Goal: Task Accomplishment & Management: Complete application form

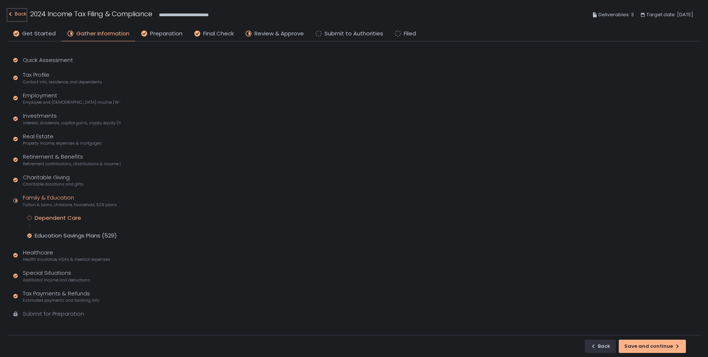
click at [21, 14] on div "Back" at bounding box center [16, 14] width 19 height 9
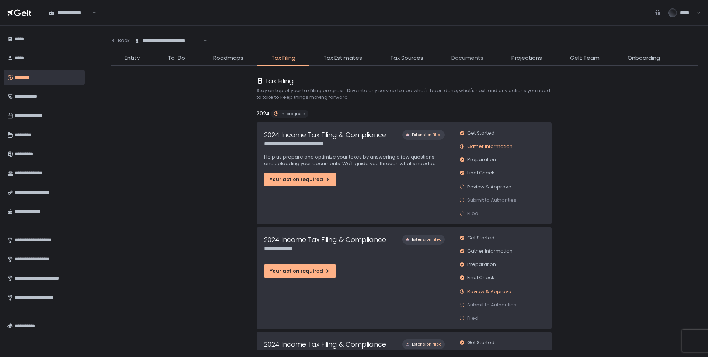
click at [467, 60] on span "Documents" at bounding box center [467, 58] width 32 height 8
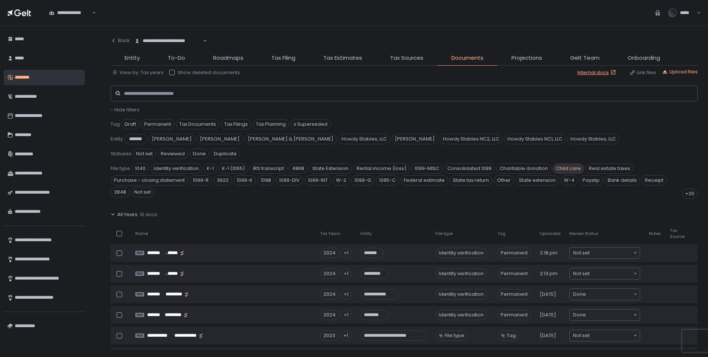
click at [567, 163] on span "Child care" at bounding box center [568, 168] width 31 height 10
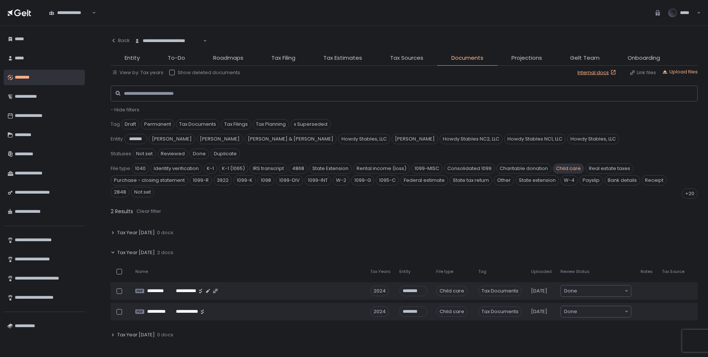
scroll to position [53, 0]
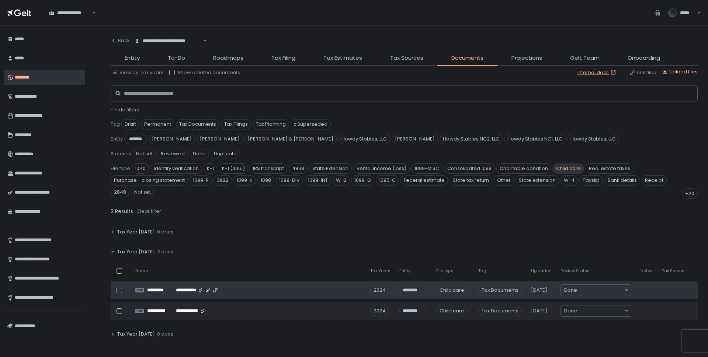
click at [171, 287] on span "*********" at bounding box center [160, 290] width 27 height 7
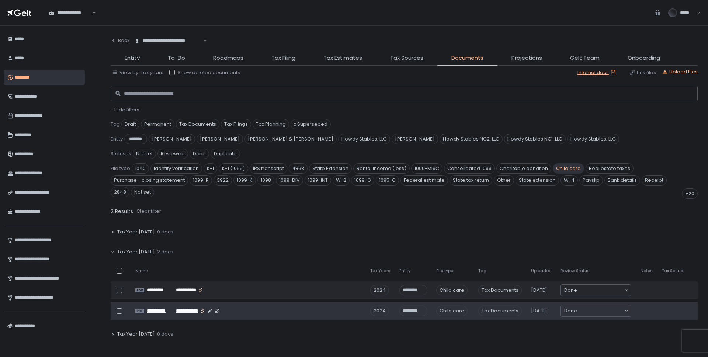
click at [166, 308] on span "**********" at bounding box center [160, 311] width 26 height 7
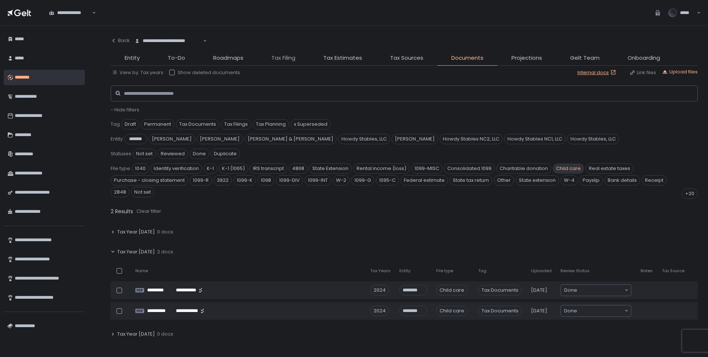
click at [284, 55] on span "Tax Filing" at bounding box center [283, 58] width 24 height 8
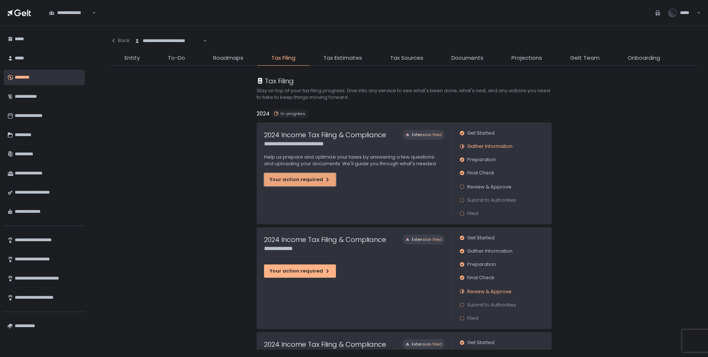
click at [287, 184] on button "Your action required" at bounding box center [300, 179] width 72 height 13
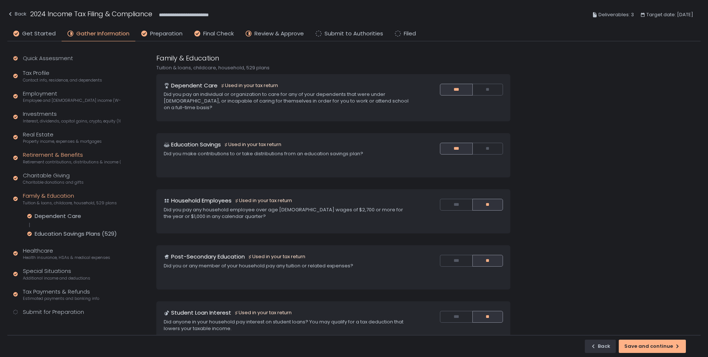
scroll to position [4, 0]
click at [159, 31] on span "Preparation" at bounding box center [166, 33] width 32 height 8
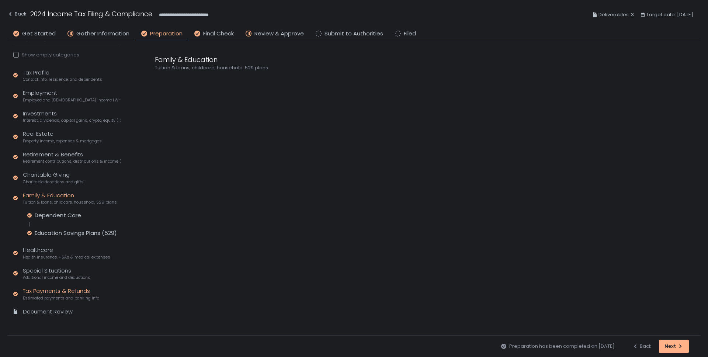
scroll to position [52, 0]
click at [46, 308] on div "Document Review" at bounding box center [48, 309] width 50 height 8
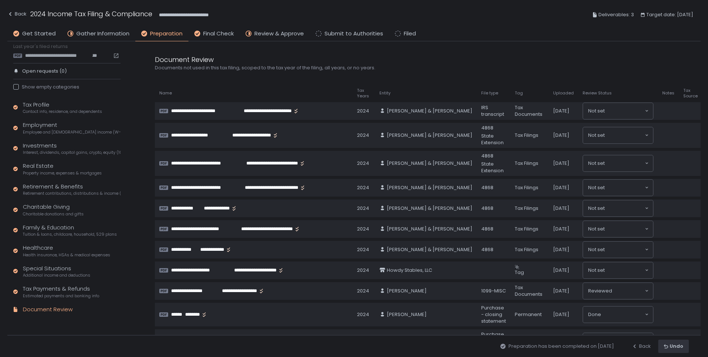
click at [481, 91] on span "File type" at bounding box center [489, 93] width 17 height 6
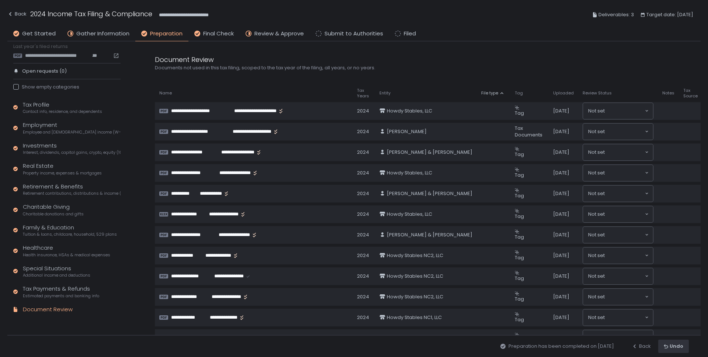
click at [481, 91] on span "File type" at bounding box center [489, 93] width 17 height 6
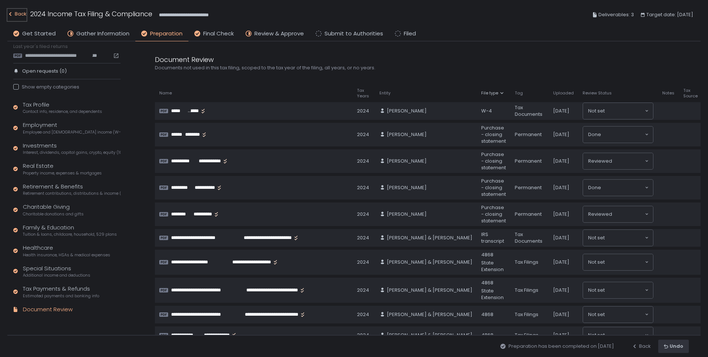
click at [20, 17] on div "Back" at bounding box center [16, 14] width 19 height 9
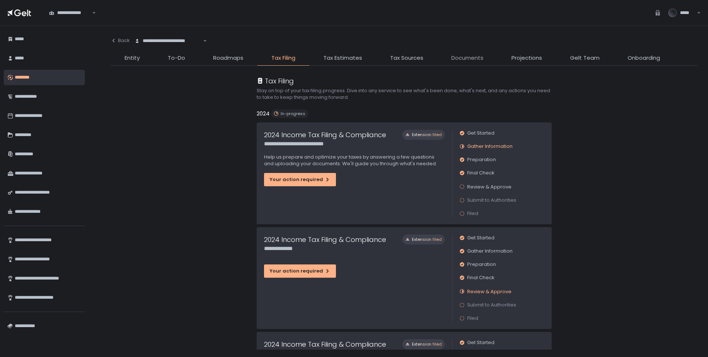
click at [471, 60] on span "Documents" at bounding box center [467, 58] width 32 height 8
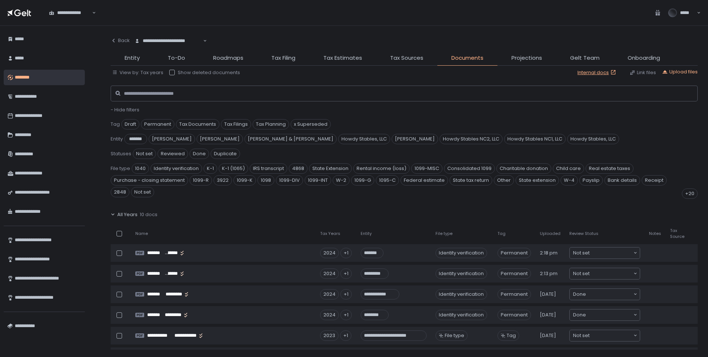
click at [123, 211] on span "All Years" at bounding box center [127, 214] width 20 height 7
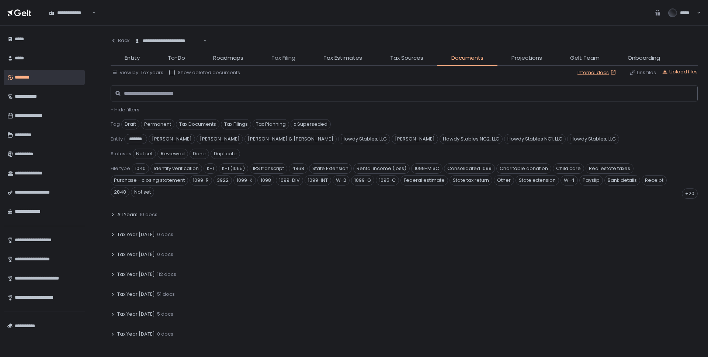
click at [281, 56] on span "Tax Filing" at bounding box center [283, 58] width 24 height 8
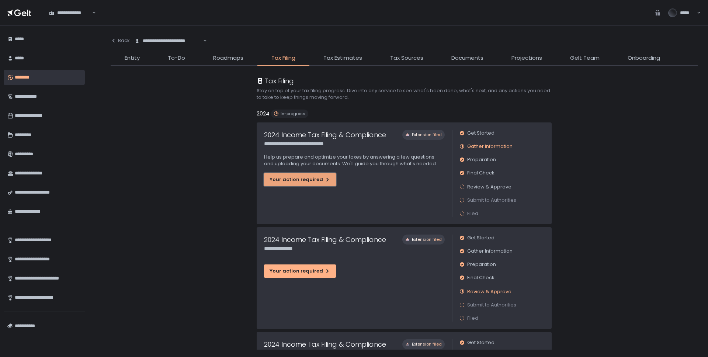
click at [303, 177] on div "Your action required" at bounding box center [300, 179] width 61 height 7
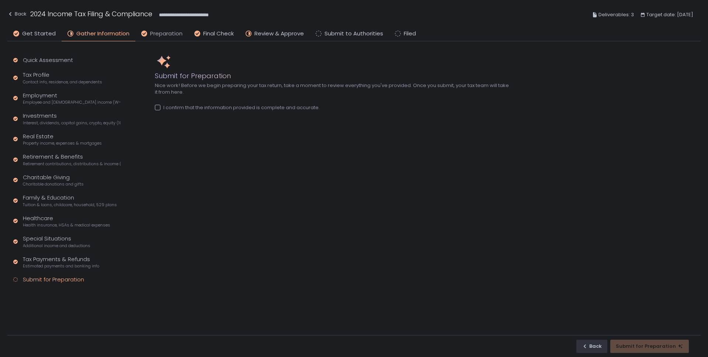
click at [159, 34] on span "Preparation" at bounding box center [166, 33] width 32 height 8
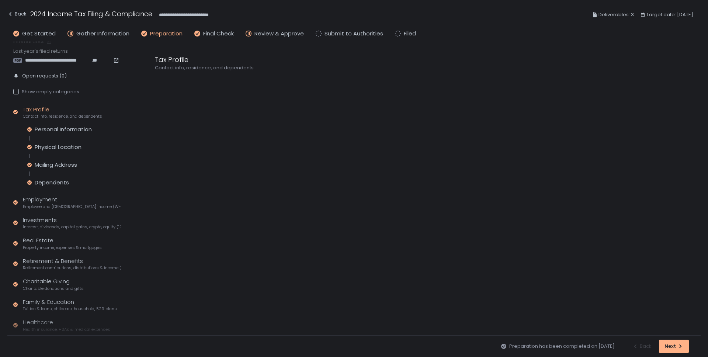
scroll to position [88, 0]
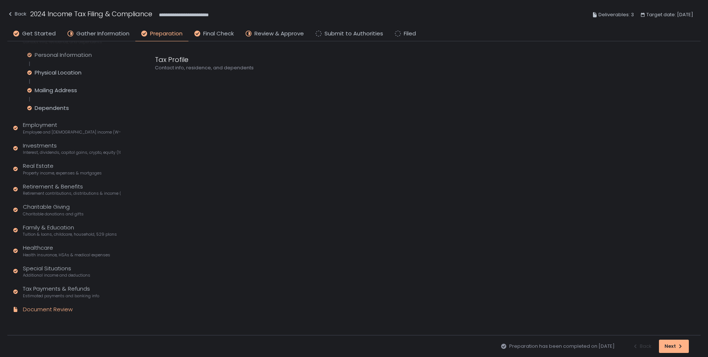
drag, startPoint x: 47, startPoint y: 309, endPoint x: 126, endPoint y: 296, distance: 80.0
click at [47, 309] on div "Document Review" at bounding box center [48, 309] width 50 height 8
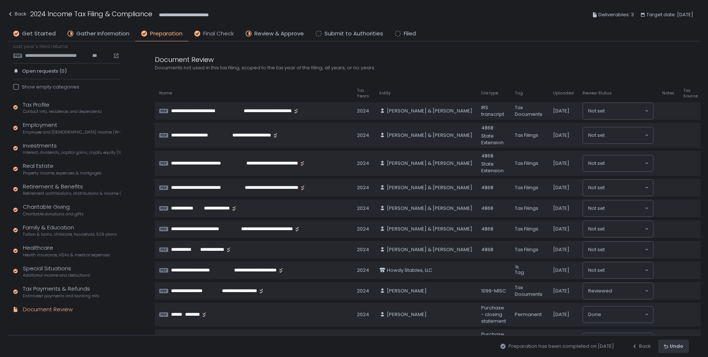
click at [216, 32] on span "Final Check" at bounding box center [218, 33] width 31 height 8
click at [158, 32] on span "Preparation" at bounding box center [166, 33] width 32 height 8
click at [18, 12] on div "Back" at bounding box center [16, 14] width 19 height 9
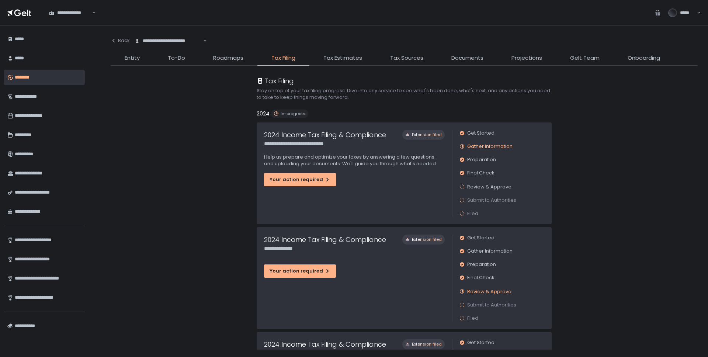
click at [449, 58] on li "Documents" at bounding box center [467, 60] width 60 height 12
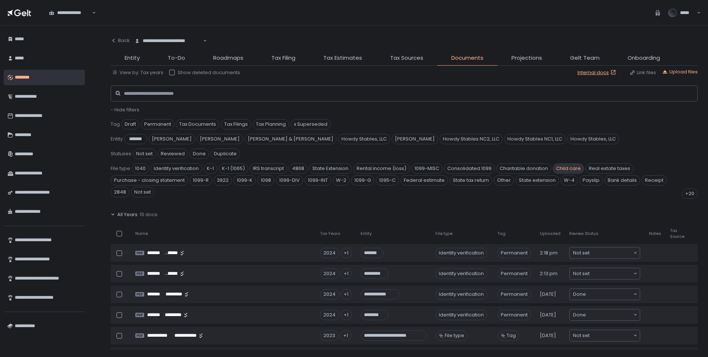
click at [576, 163] on span "Child care" at bounding box center [568, 168] width 31 height 10
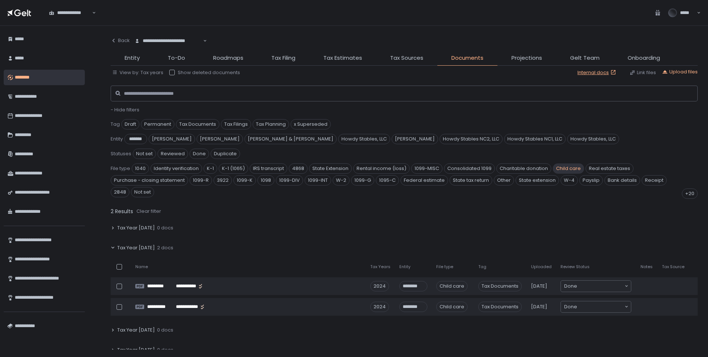
scroll to position [60, 0]
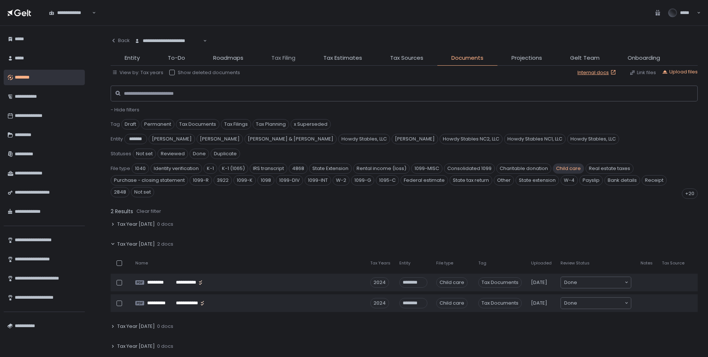
click at [288, 57] on span "Tax Filing" at bounding box center [283, 58] width 24 height 8
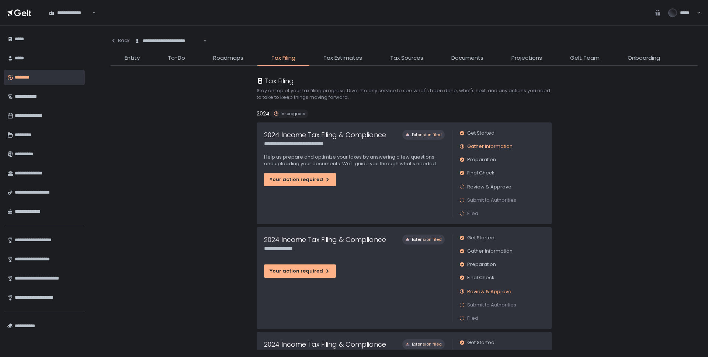
click at [302, 171] on div "**********" at bounding box center [354, 173] width 195 height 102
click at [301, 174] on button "Your action required" at bounding box center [300, 179] width 72 height 13
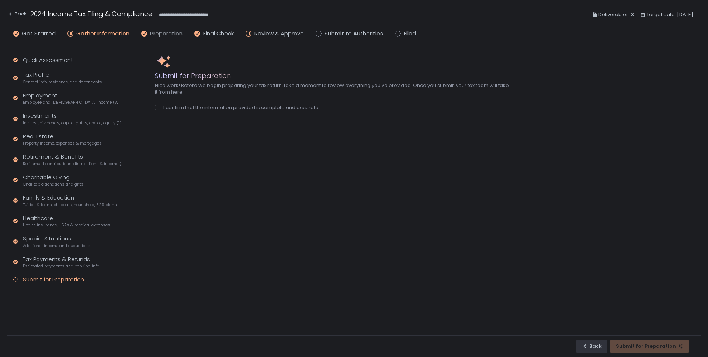
click at [160, 33] on span "Preparation" at bounding box center [166, 33] width 32 height 8
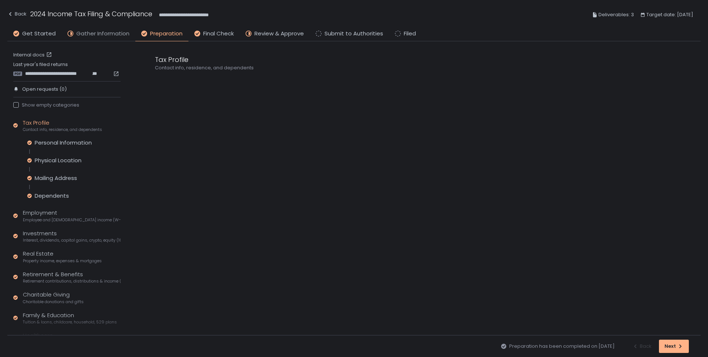
click at [96, 34] on span "Gather Information" at bounding box center [102, 33] width 53 height 8
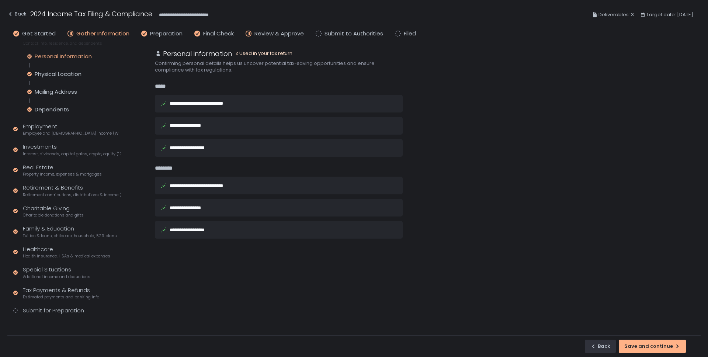
scroll to position [40, 0]
click at [164, 34] on span "Preparation" at bounding box center [166, 33] width 32 height 8
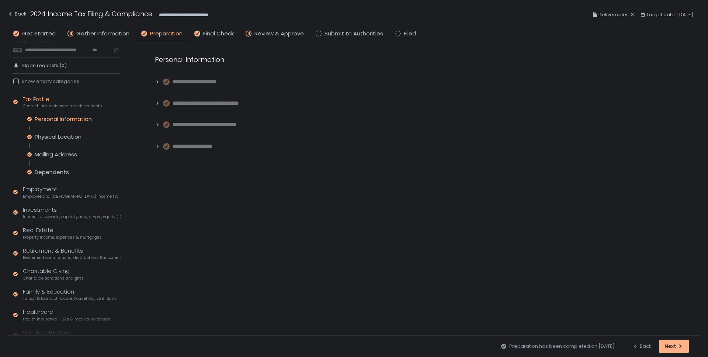
scroll to position [88, 0]
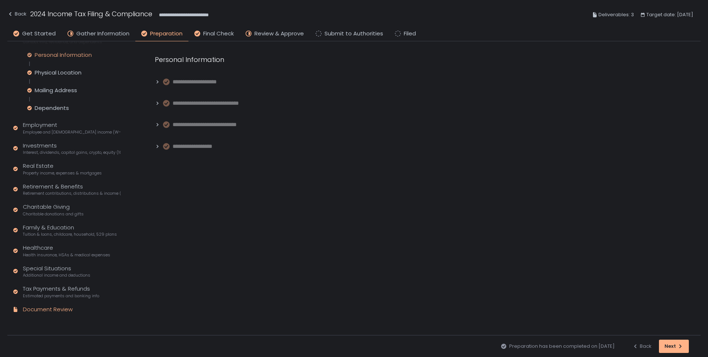
click at [55, 308] on div "Document Review" at bounding box center [48, 309] width 50 height 8
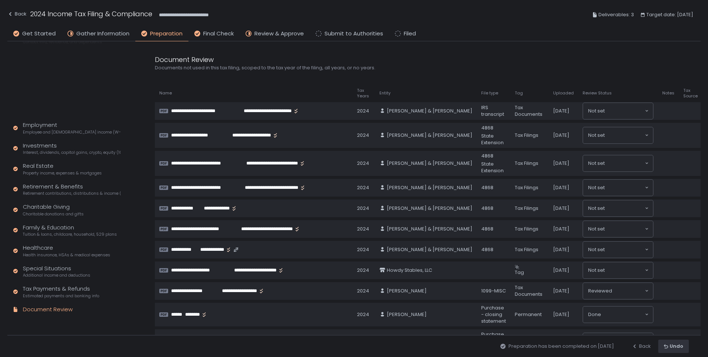
scroll to position [18, 0]
click at [387, 94] on span "Entity" at bounding box center [384, 93] width 11 height 6
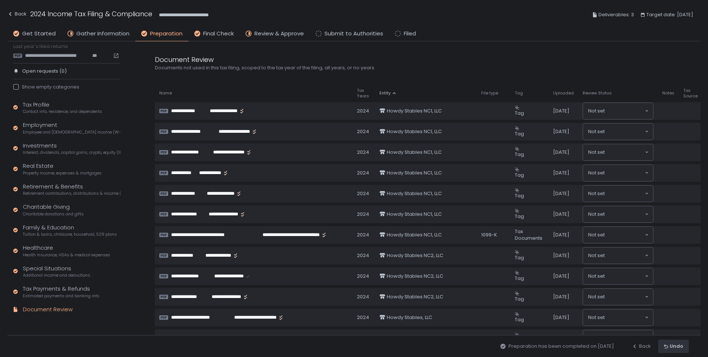
click at [383, 90] on th "Entity" at bounding box center [426, 93] width 102 height 12
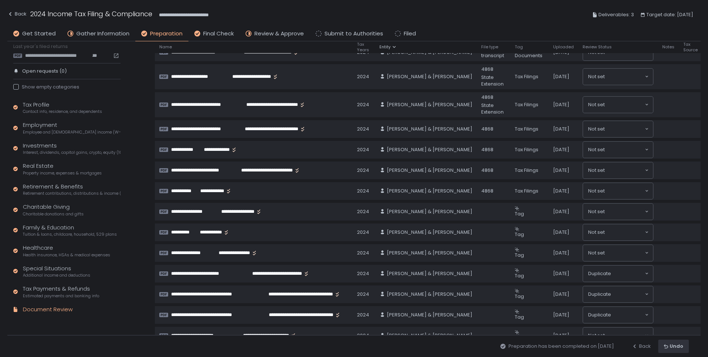
scroll to position [0, 0]
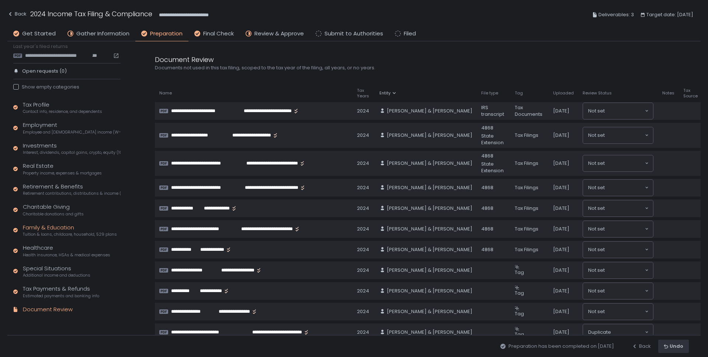
click at [45, 229] on div "Family & Education Tuition & loans, childcare, household, 529 plans" at bounding box center [70, 230] width 94 height 14
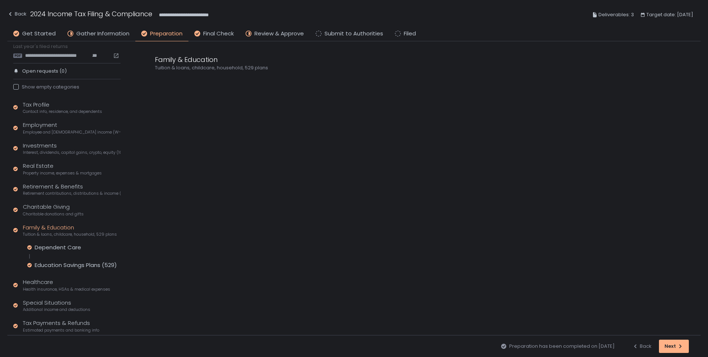
scroll to position [52, 0]
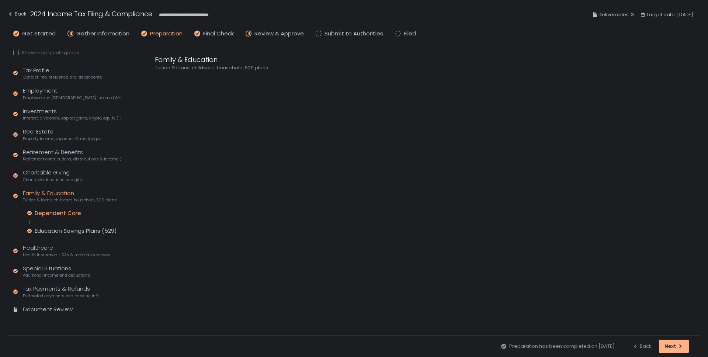
click at [49, 214] on div "Dependent Care" at bounding box center [58, 212] width 46 height 7
click at [107, 30] on span "Gather Information" at bounding box center [102, 33] width 53 height 8
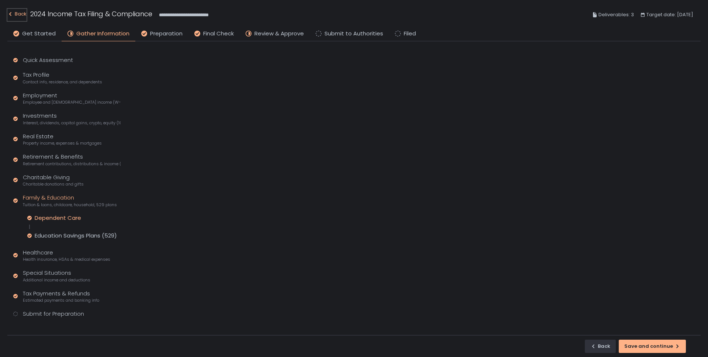
click at [19, 14] on div "Back" at bounding box center [16, 14] width 19 height 9
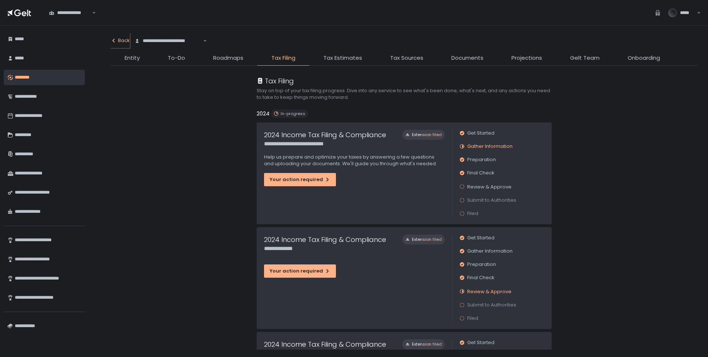
click at [125, 38] on div "Back" at bounding box center [120, 40] width 19 height 7
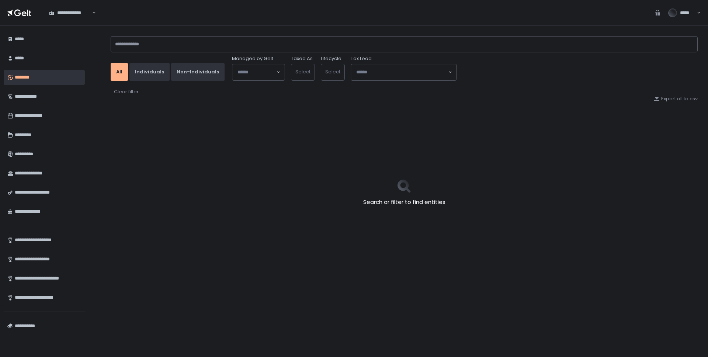
type input "*****"
